Goal: Check status

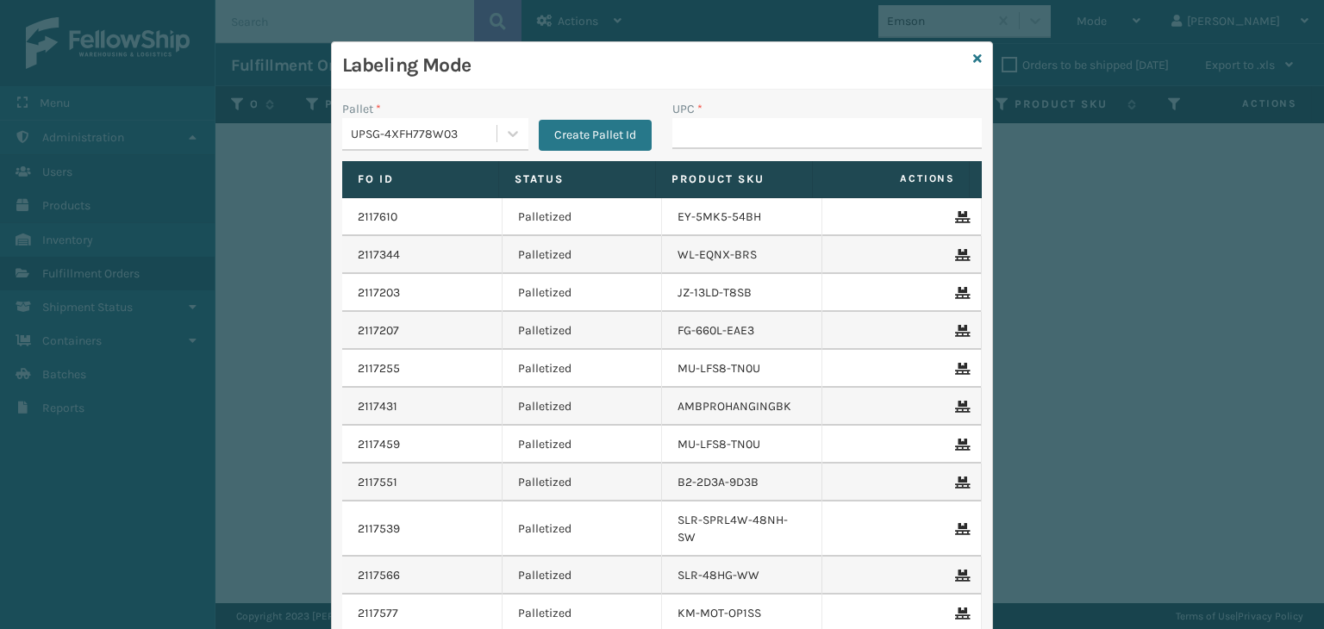
drag, startPoint x: 707, startPoint y: 122, endPoint x: 705, endPoint y: 110, distance: 11.3
click at [707, 121] on input "UPC *" at bounding box center [826, 133] width 309 height 31
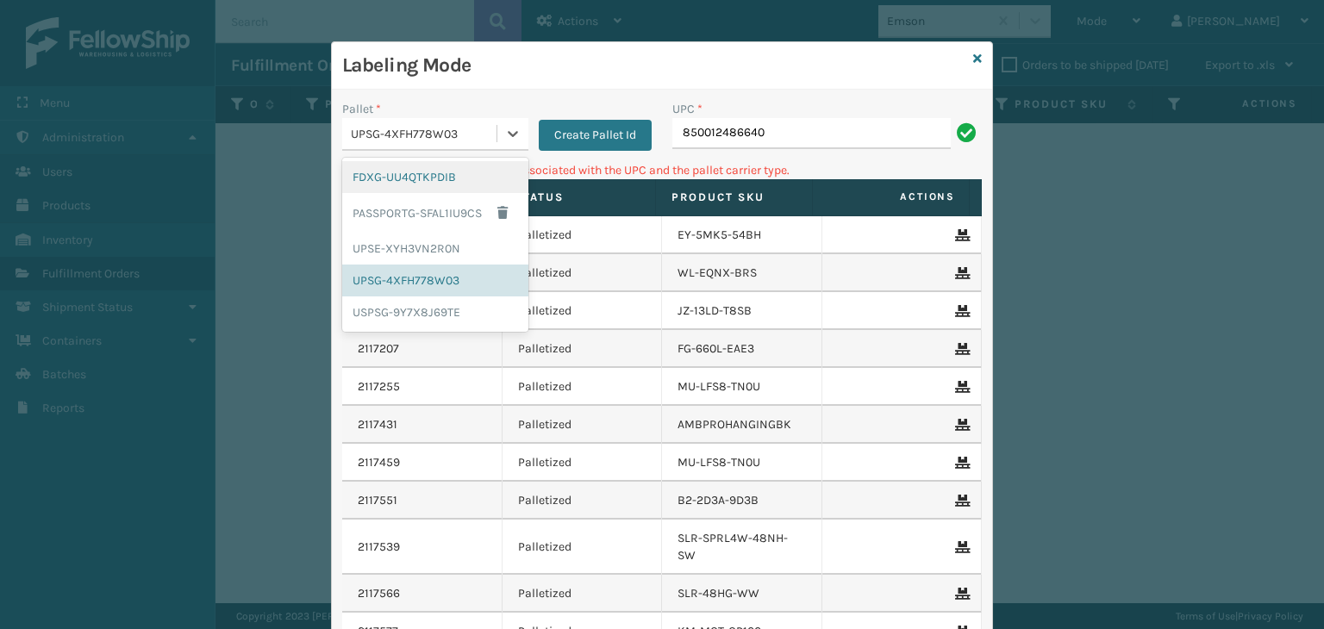
click at [436, 134] on div "UPSG-4XFH778W03" at bounding box center [424, 134] width 147 height 18
click at [403, 187] on div "FDXG-UU4QTKPDIB" at bounding box center [435, 177] width 186 height 32
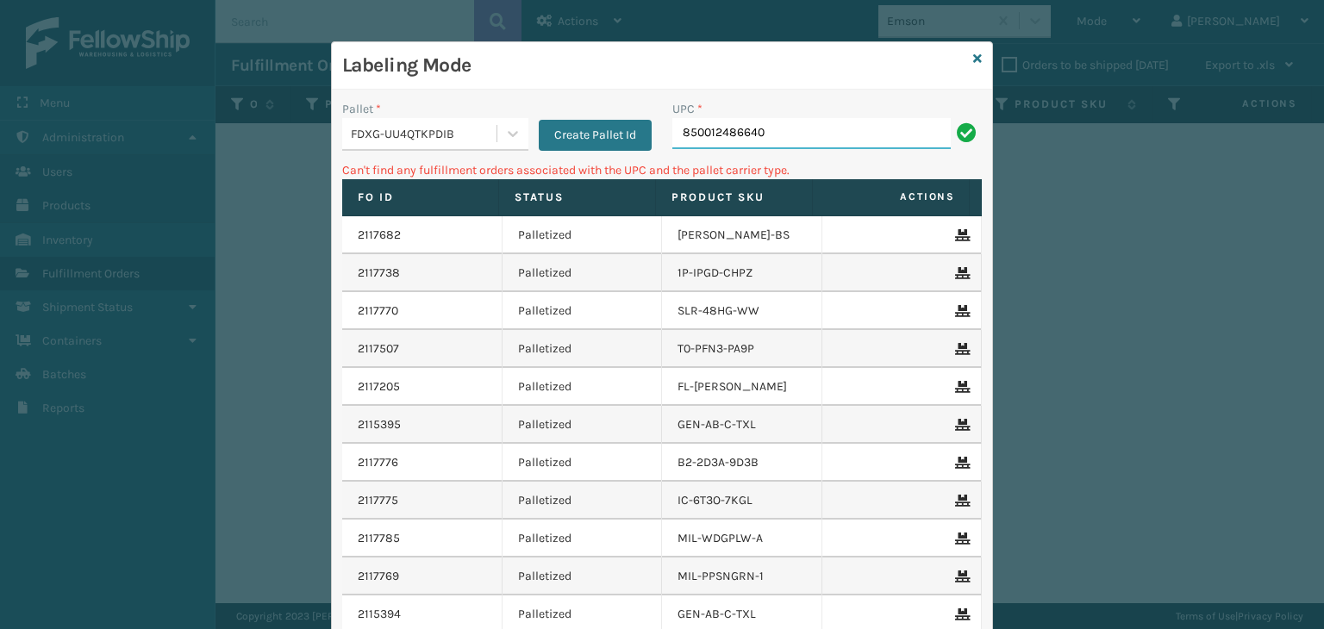
click at [765, 141] on input "850012486640" at bounding box center [811, 133] width 278 height 31
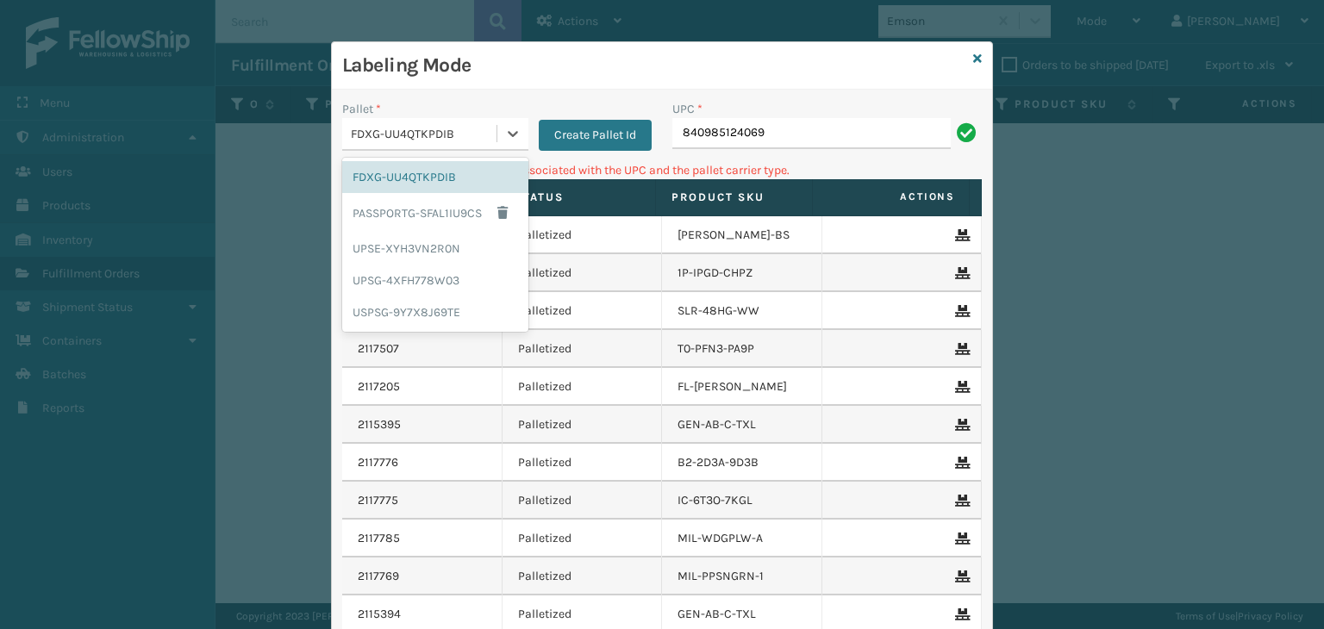
click at [369, 142] on div "FDXG-UU4QTKPDIB" at bounding box center [424, 134] width 147 height 18
click at [406, 272] on div "UPSG-4XFH778W03" at bounding box center [435, 281] width 186 height 32
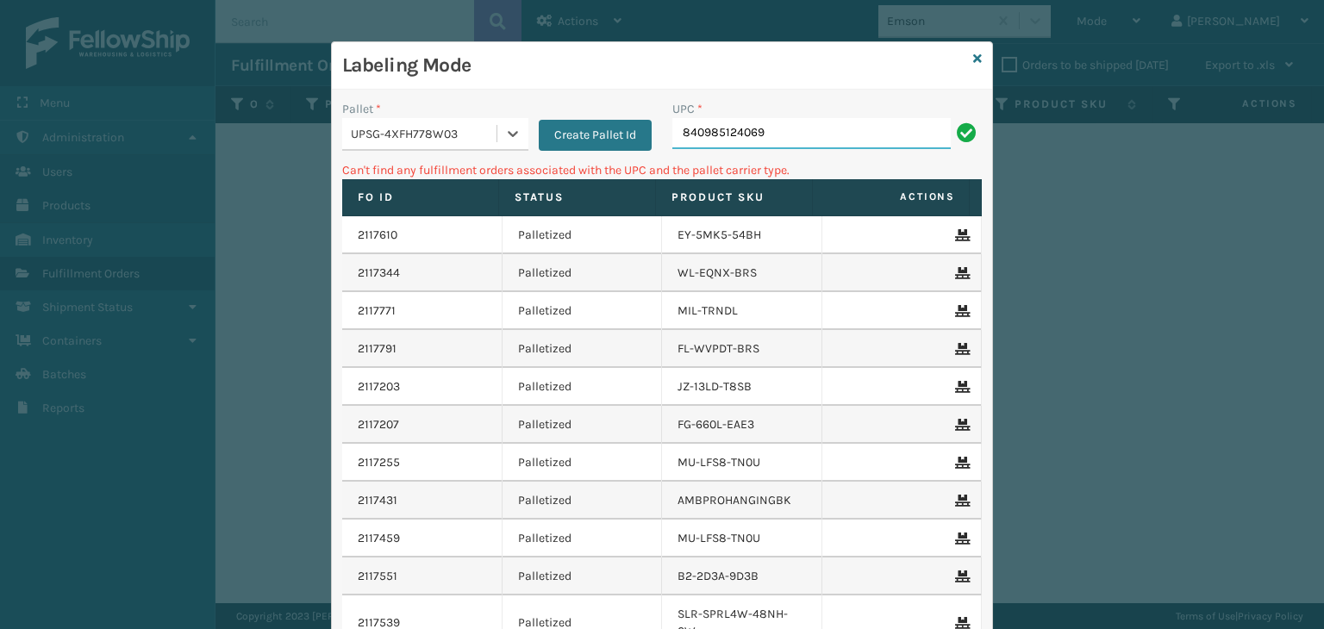
click at [694, 126] on input "840985124069" at bounding box center [811, 133] width 278 height 31
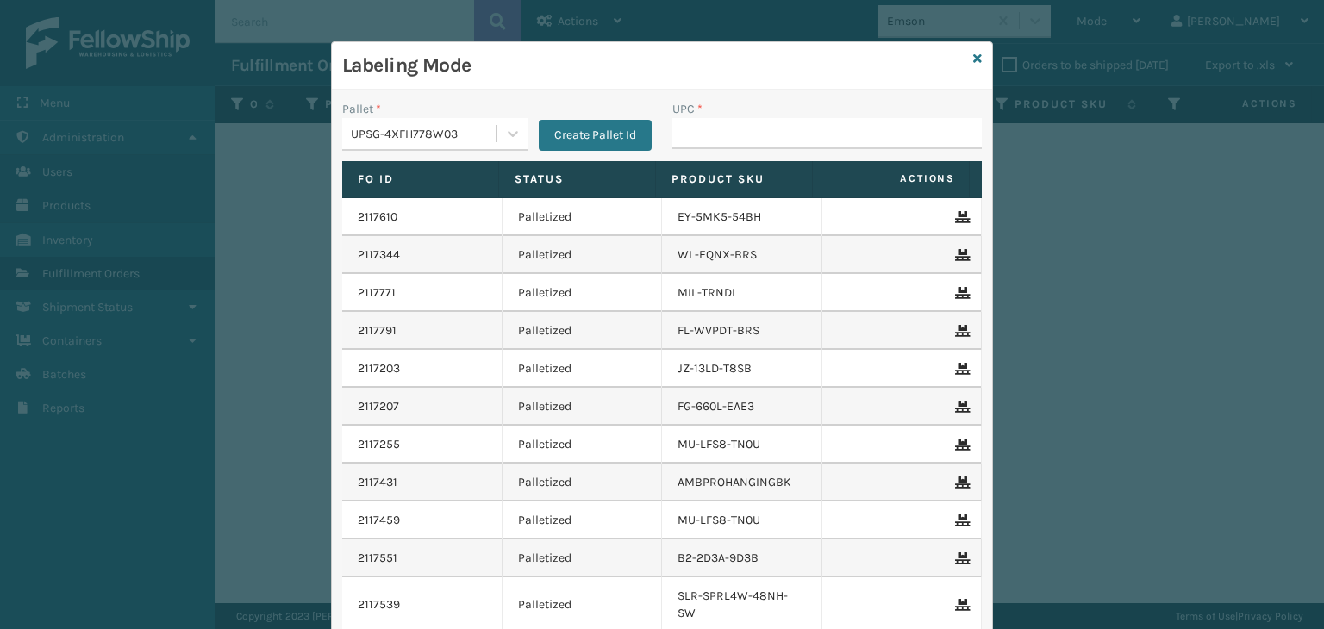
click at [409, 140] on div "UPSG-4XFH778W03" at bounding box center [424, 134] width 147 height 18
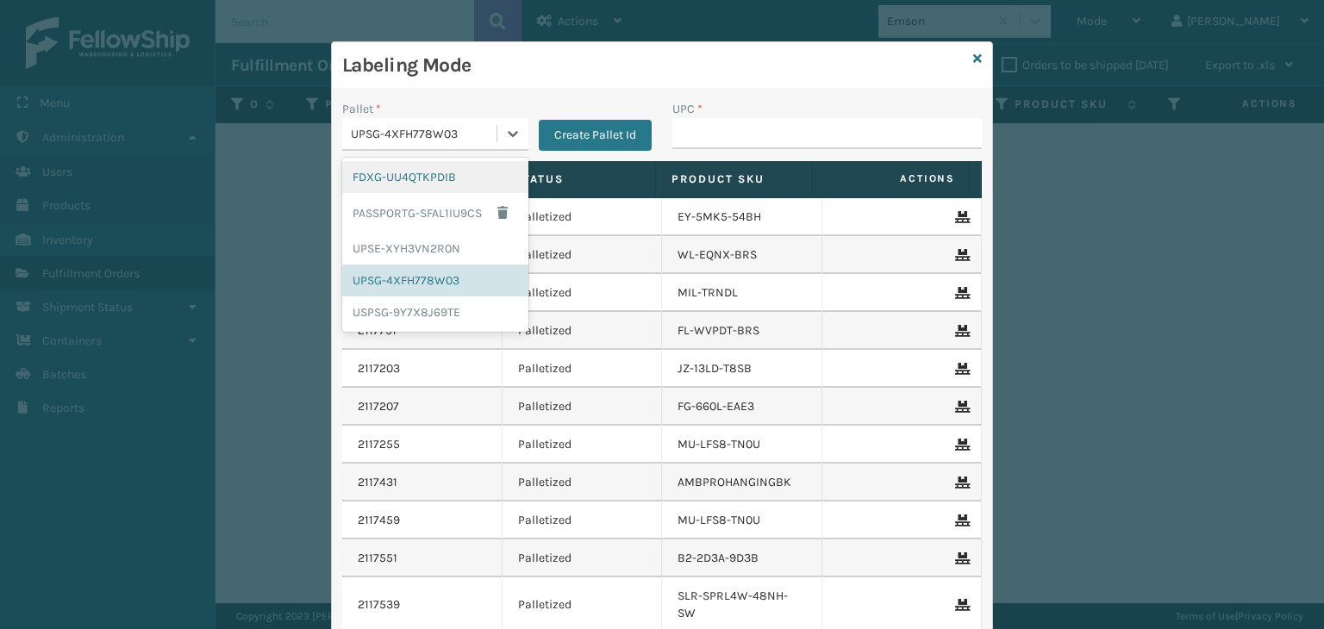
click at [401, 177] on div "FDXG-UU4QTKPDIB" at bounding box center [435, 177] width 186 height 32
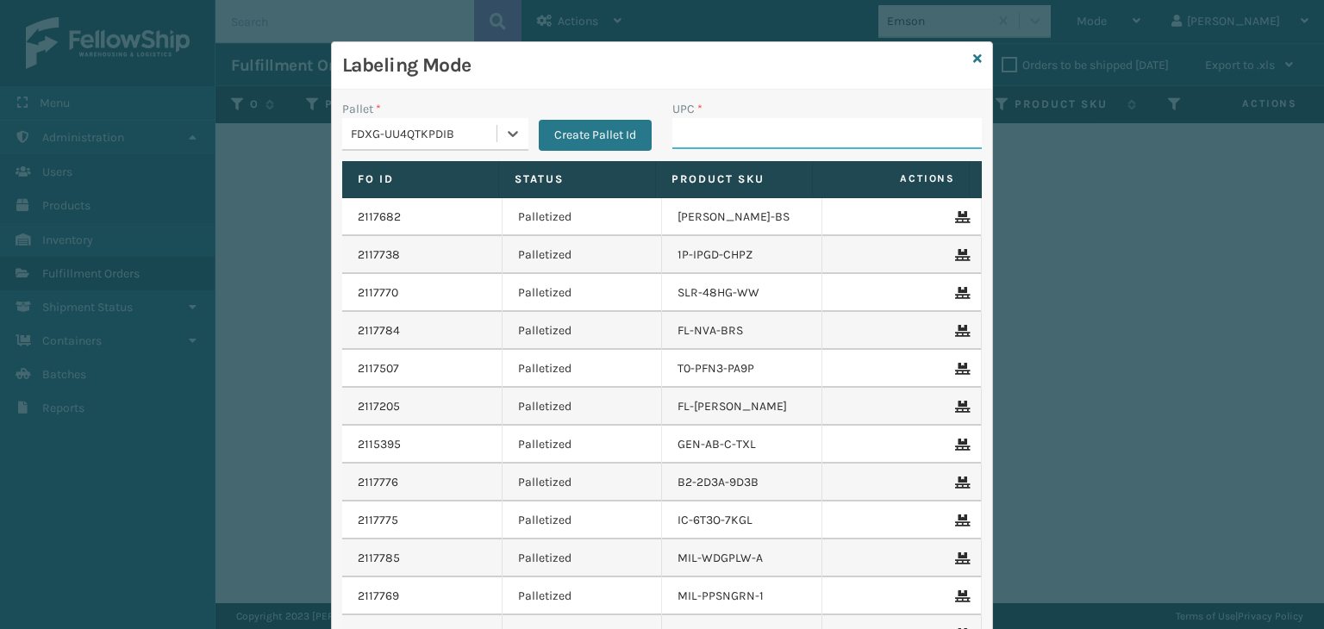
click at [762, 133] on input "UPC *" at bounding box center [826, 133] width 309 height 31
type input "858100007616"
